Goal: Obtain resource: Obtain resource

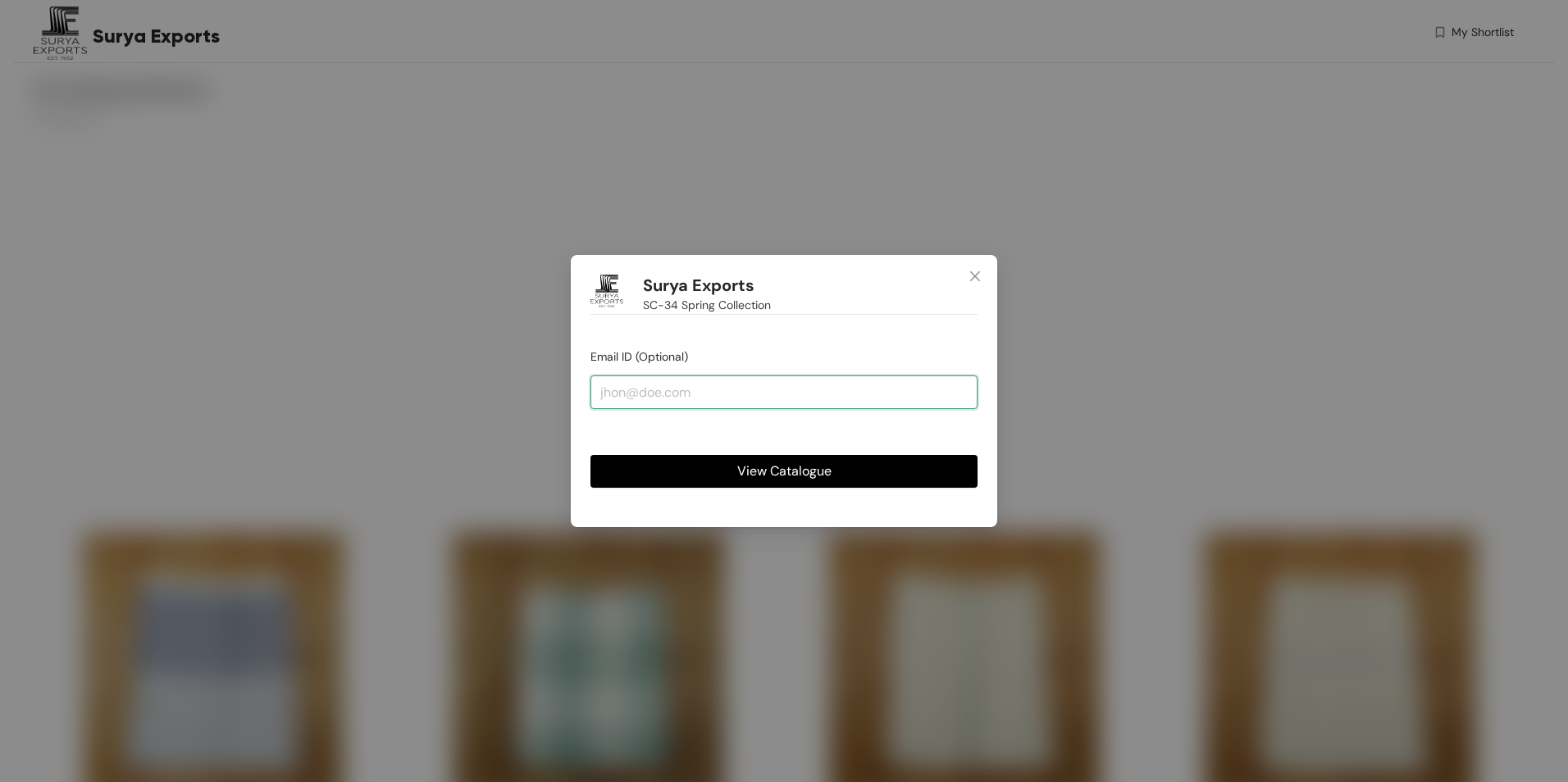
click at [848, 406] on input "email" at bounding box center [784, 392] width 387 height 33
type input "[EMAIL_ADDRESS][DOMAIN_NAME]"
click at [870, 468] on button "View Catalogue" at bounding box center [784, 471] width 387 height 33
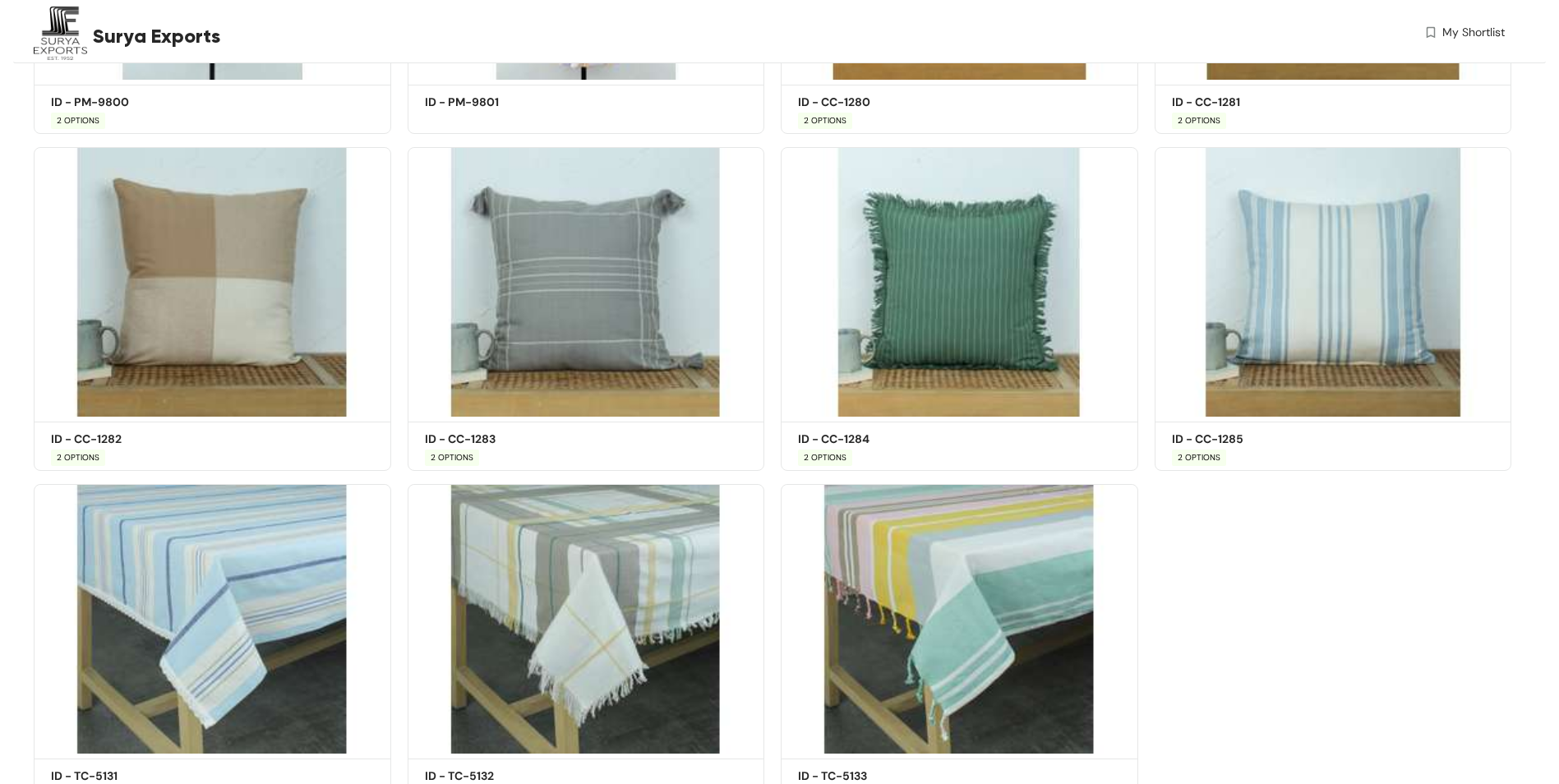
scroll to position [5515, 0]
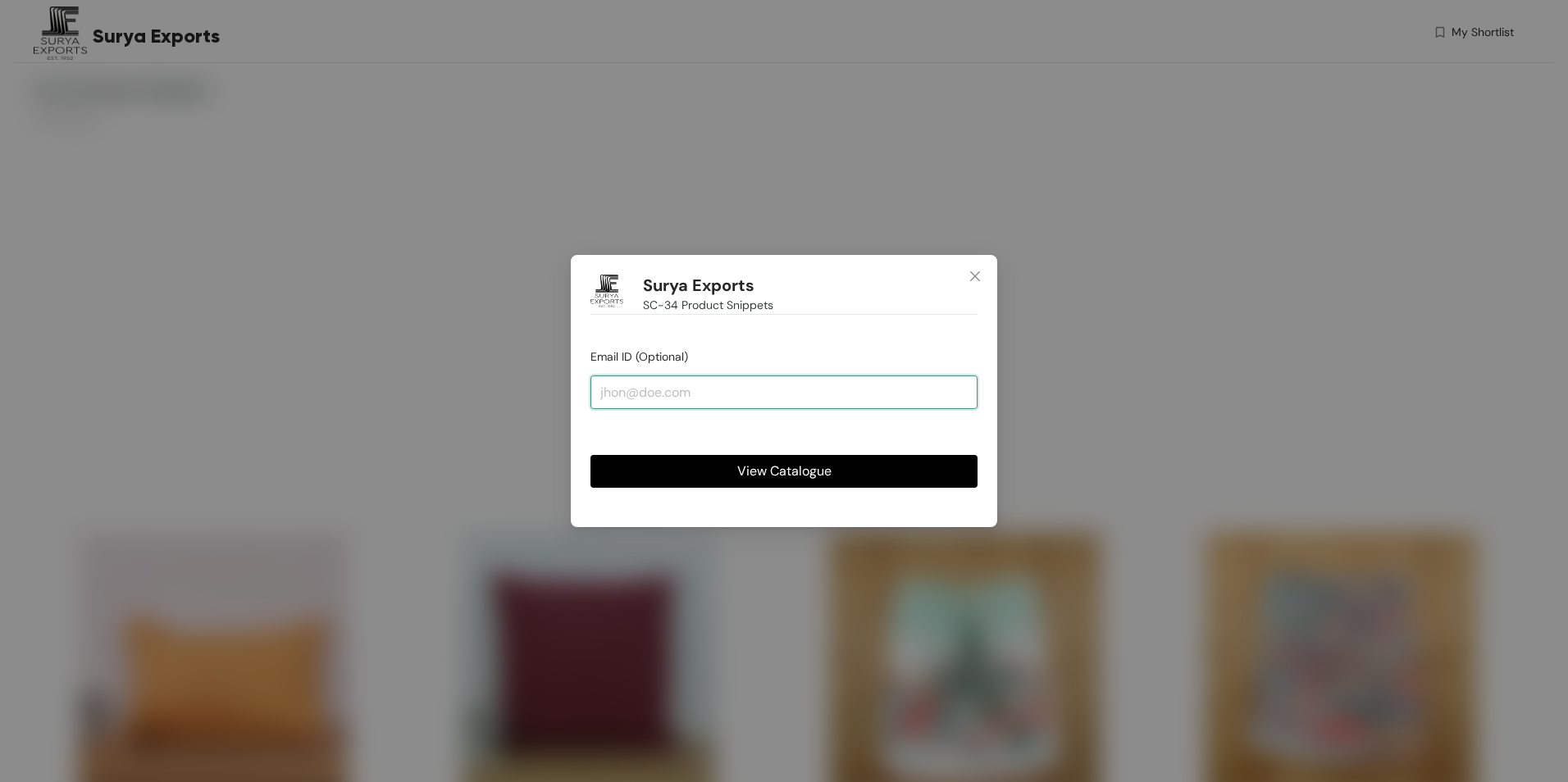
click at [747, 393] on input "email" at bounding box center [784, 392] width 387 height 33
type input "[EMAIL_ADDRESS][DOMAIN_NAME]"
click at [779, 462] on span "View Catalogue" at bounding box center [784, 471] width 94 height 20
